Goal: Navigation & Orientation: Find specific page/section

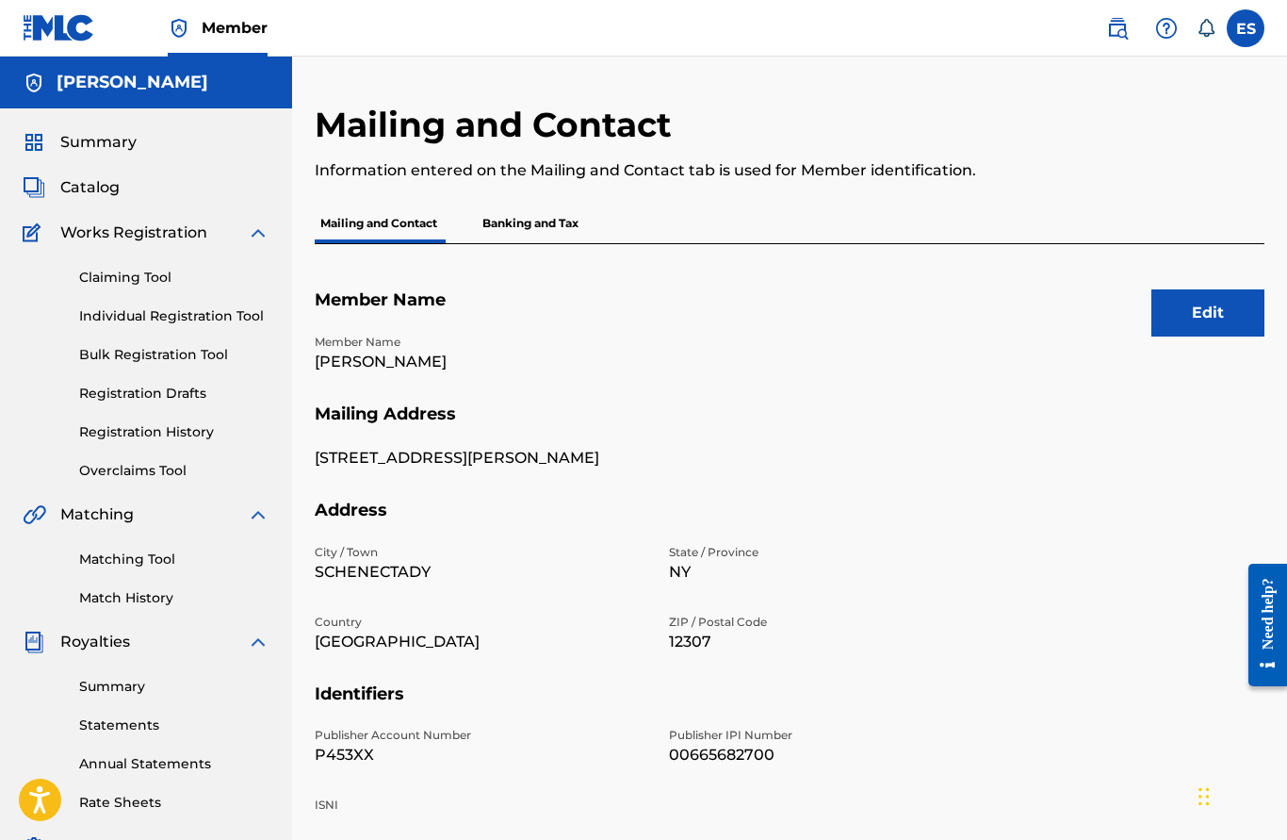
click at [111, 137] on span "Summary" at bounding box center [98, 142] width 76 height 23
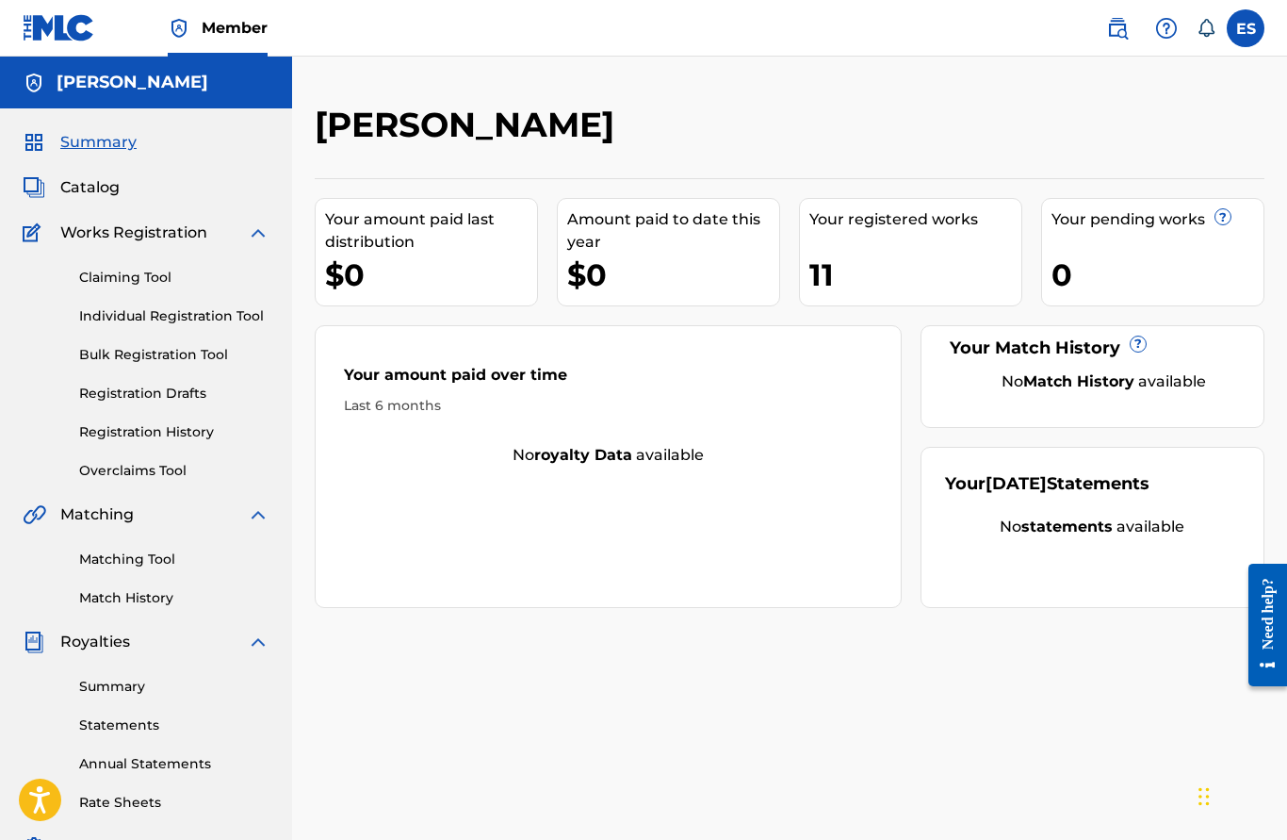
click at [853, 277] on div "11" at bounding box center [916, 275] width 212 height 42
click at [93, 185] on span "Catalog" at bounding box center [89, 187] width 59 height 23
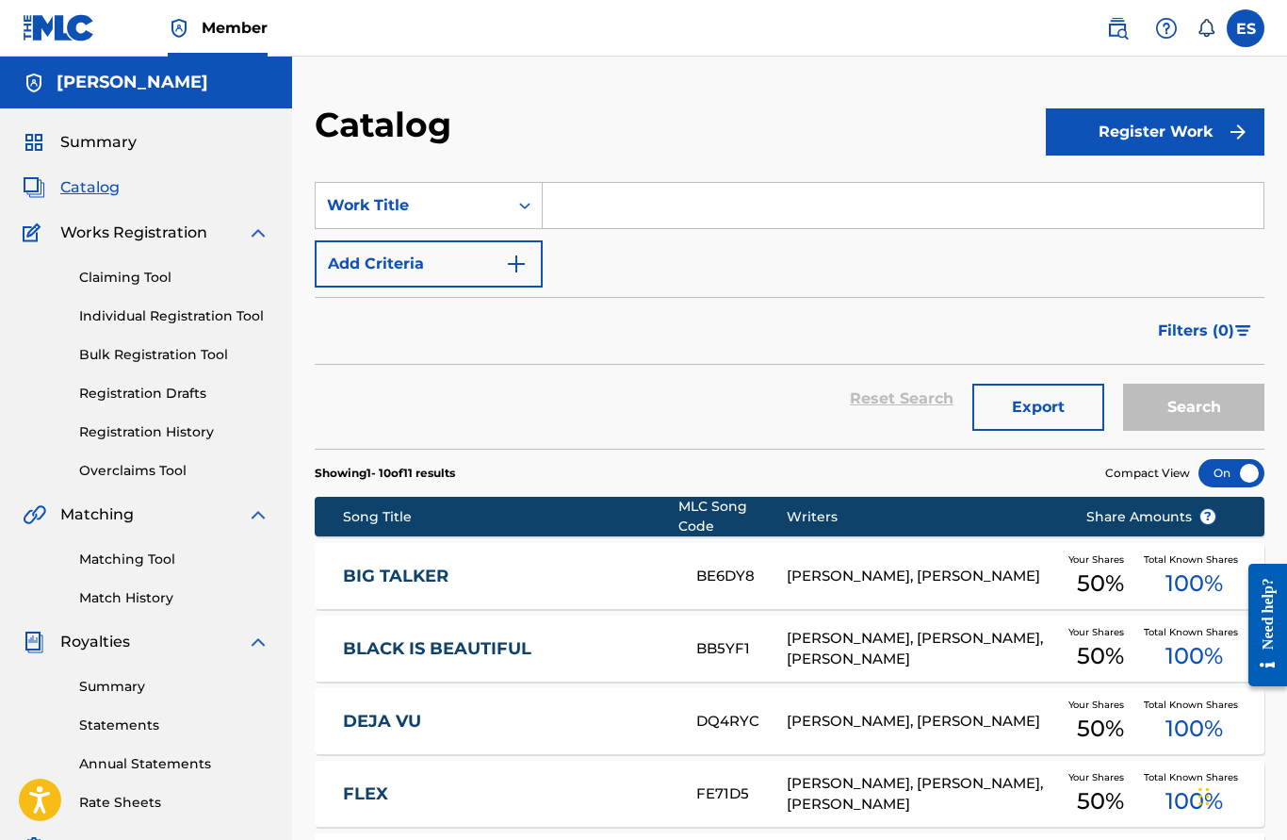
click at [384, 553] on div "BIG TALKER BE6DY8 ERROL STAPLETON, PERCY CODY JACKSON Your Shares 50 % Total Kn…" at bounding box center [790, 576] width 950 height 66
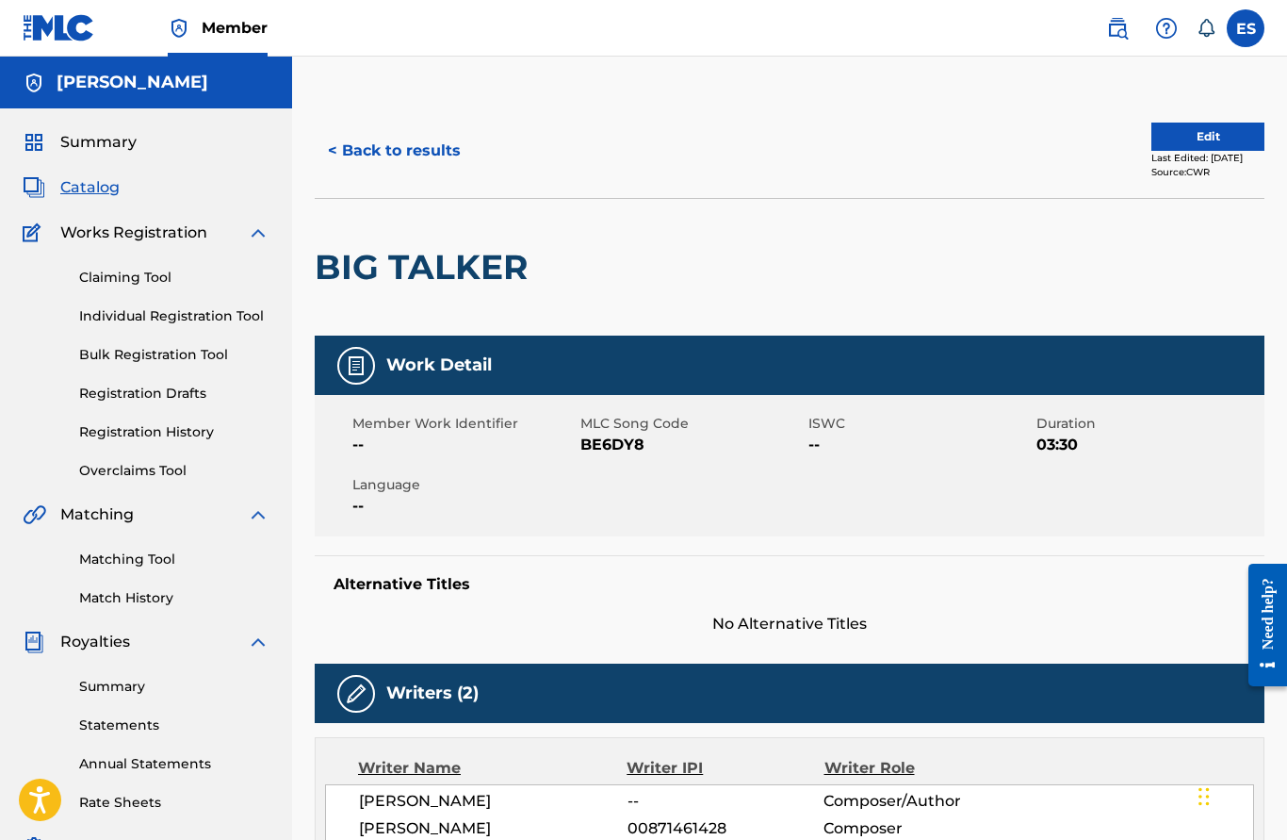
click at [101, 141] on span "Summary" at bounding box center [98, 142] width 76 height 23
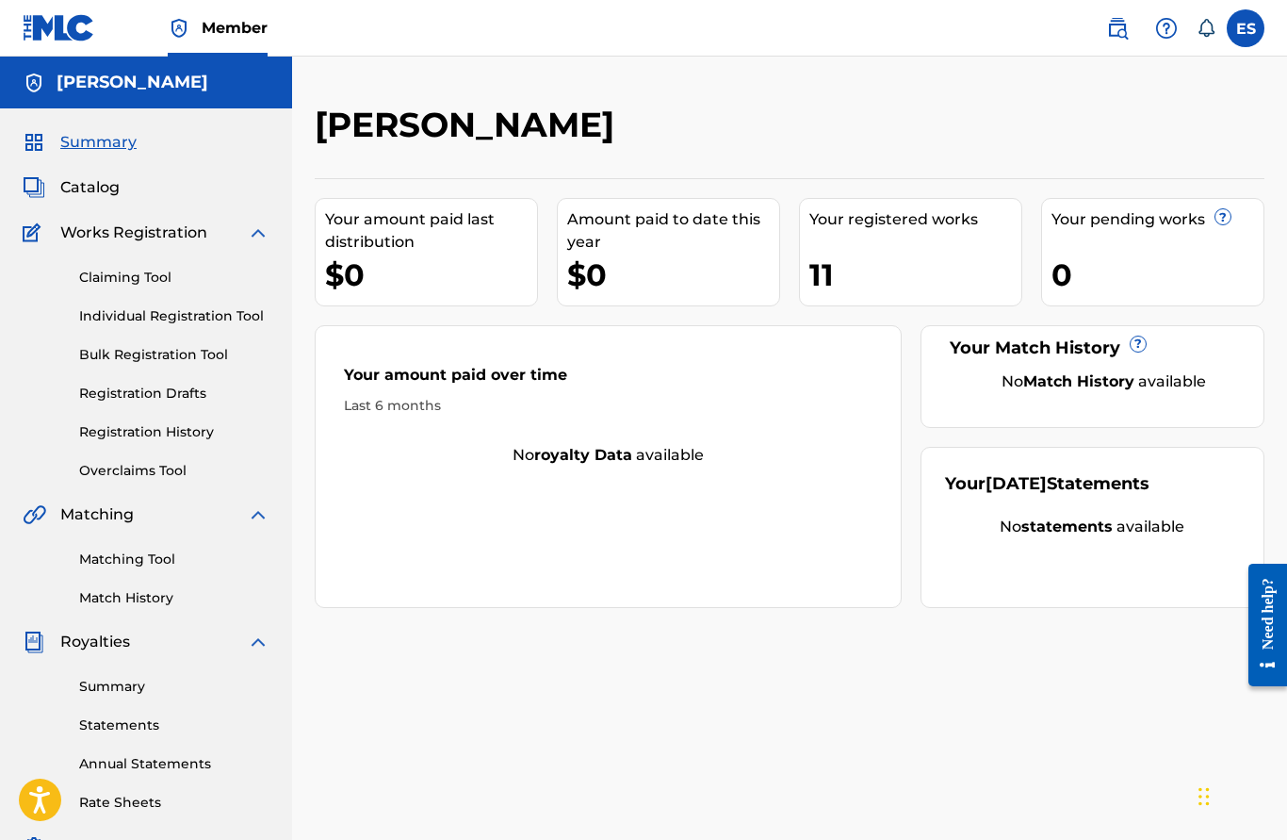
click at [843, 270] on div "11" at bounding box center [916, 275] width 212 height 42
click at [845, 217] on div "Your registered works" at bounding box center [916, 219] width 212 height 23
click at [94, 188] on span "Catalog" at bounding box center [89, 187] width 59 height 23
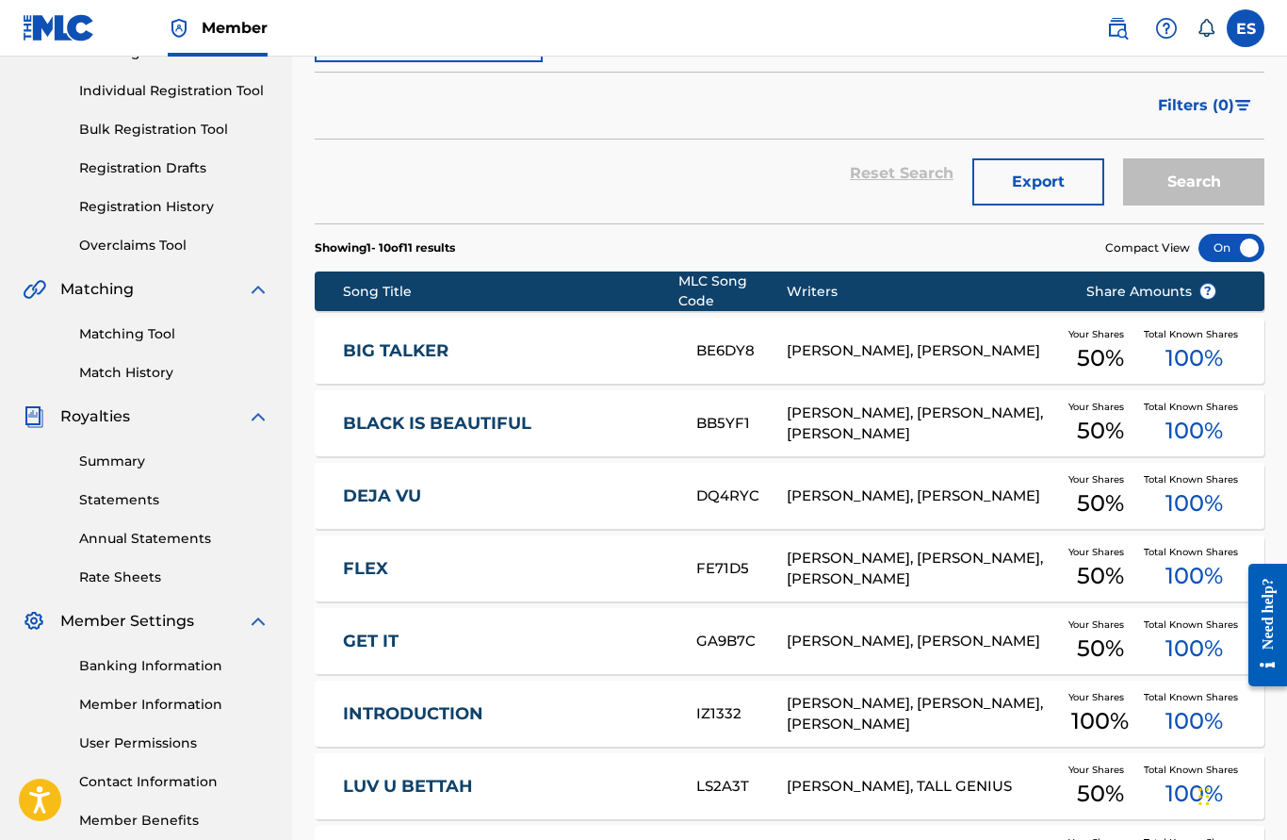
scroll to position [234, 0]
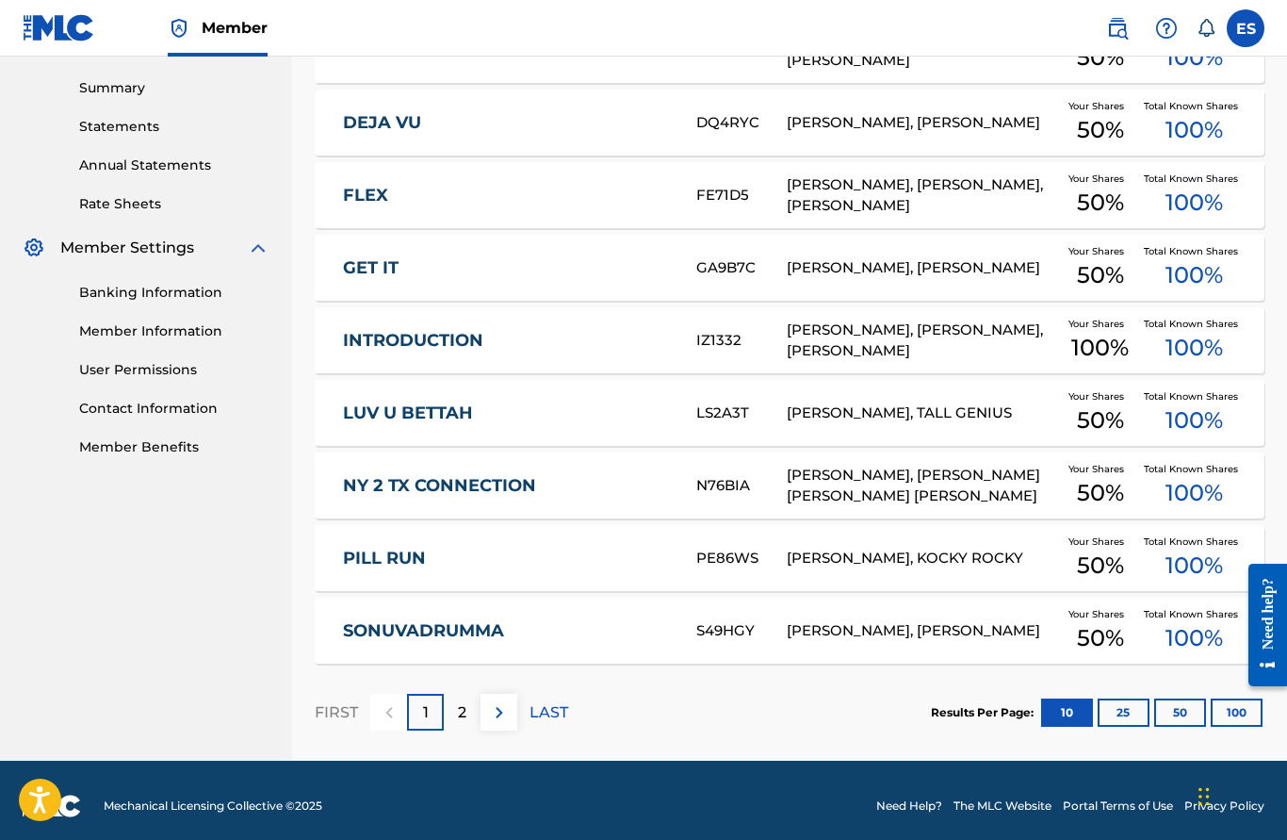
click at [458, 706] on p "2" at bounding box center [462, 712] width 8 height 23
